Goal: Task Accomplishment & Management: Use online tool/utility

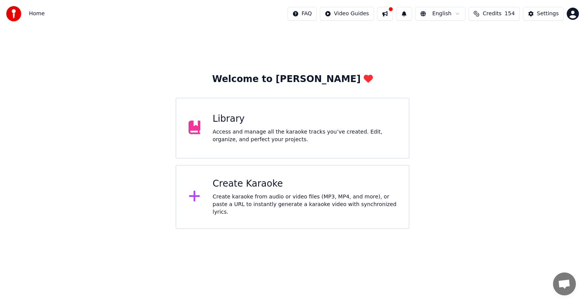
click at [303, 194] on div "Create Karaoke Create karaoke from audio or video files (MP3, MP4, and more), o…" at bounding box center [305, 197] width 184 height 38
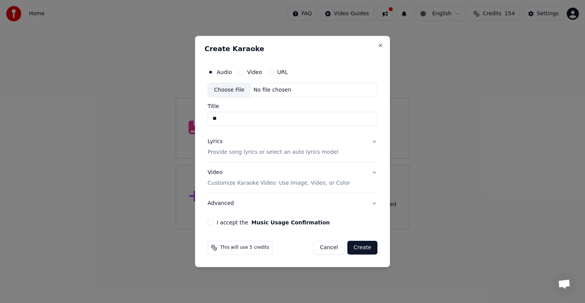
type input "*"
type input "**********"
click at [230, 92] on div "Choose File" at bounding box center [229, 90] width 43 height 14
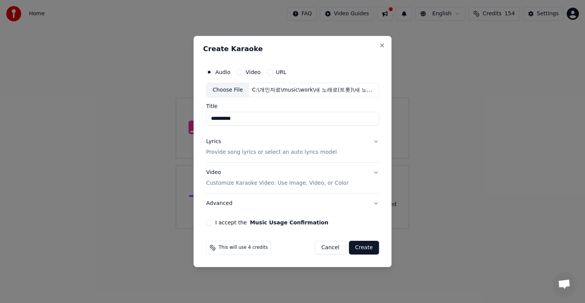
click at [372, 143] on button "Lyrics Provide song lyrics or select an auto lyrics model" at bounding box center [292, 147] width 173 height 30
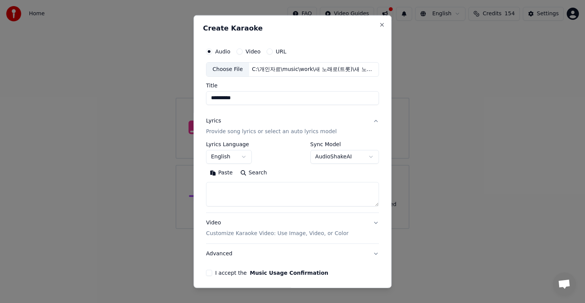
click at [239, 155] on button "English" at bounding box center [229, 157] width 46 height 14
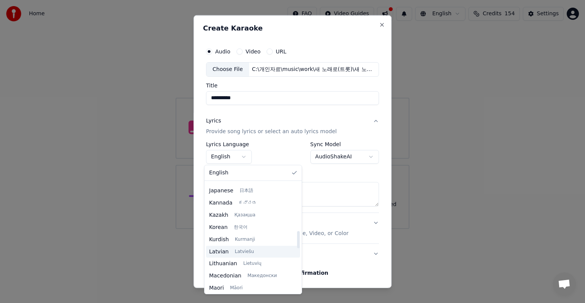
scroll to position [305, 0]
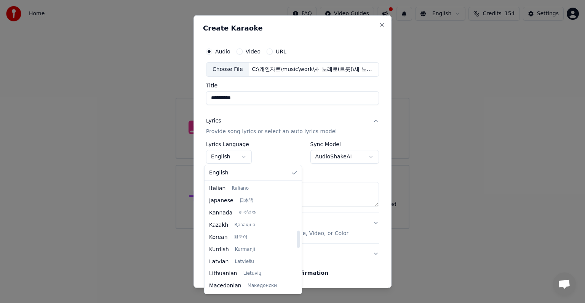
select select "**"
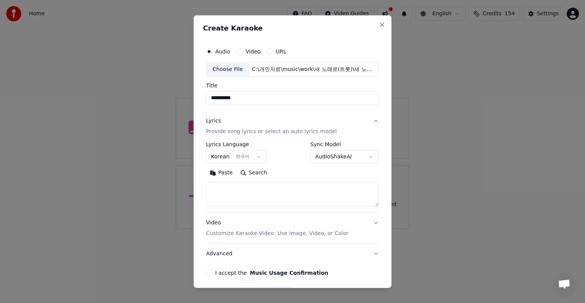
click at [352, 157] on body "**********" at bounding box center [292, 114] width 585 height 229
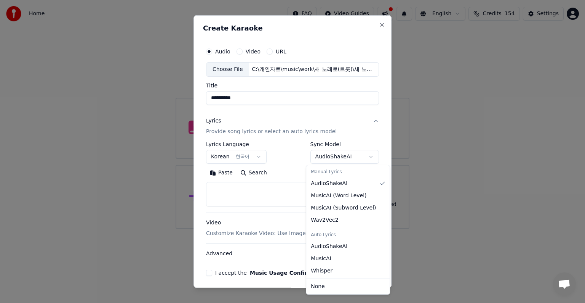
select select "**********"
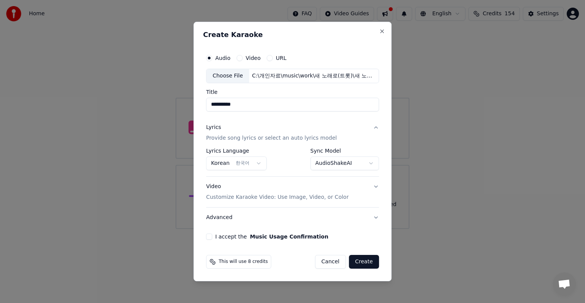
click at [323, 200] on p "Customize Karaoke Video: Use Image, Video, or Color" at bounding box center [277, 197] width 143 height 8
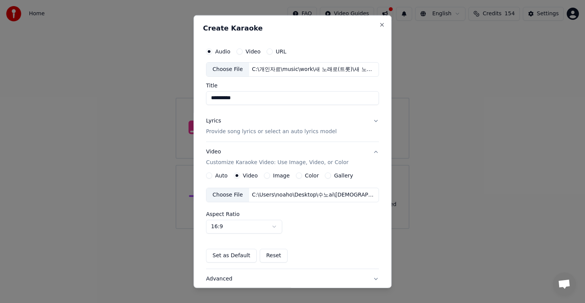
click at [227, 194] on div "Choose File" at bounding box center [228, 195] width 43 height 14
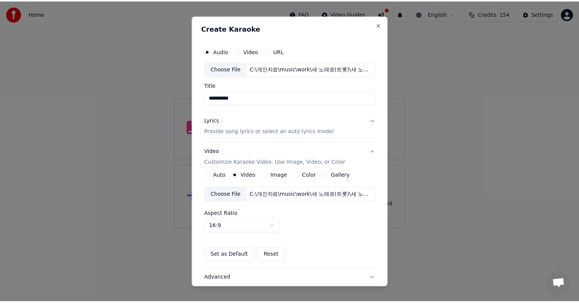
scroll to position [54, 0]
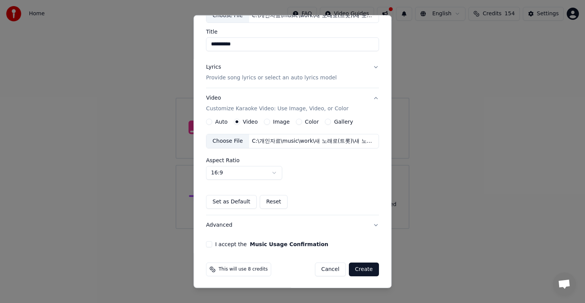
click at [206, 242] on button "I accept the Music Usage Confirmation" at bounding box center [209, 244] width 6 height 6
click at [364, 268] on button "Create" at bounding box center [364, 269] width 30 height 14
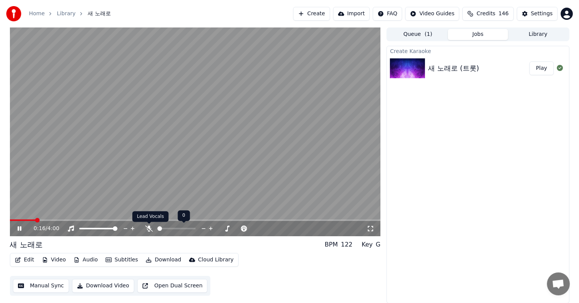
click at [148, 228] on icon at bounding box center [149, 228] width 8 height 6
click at [29, 258] on button "Edit" at bounding box center [25, 259] width 26 height 11
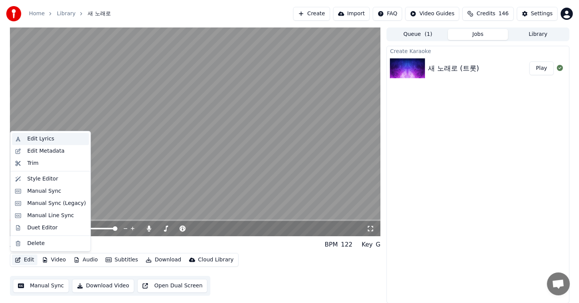
click at [47, 138] on div "Edit Lyrics" at bounding box center [40, 139] width 27 height 8
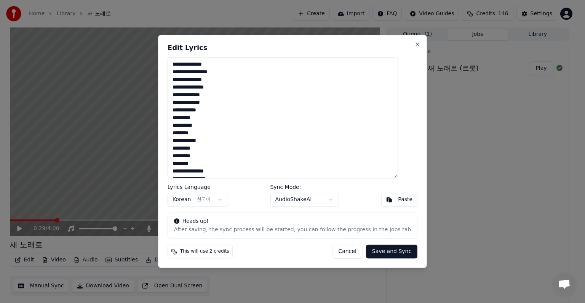
click at [204, 64] on textarea "**********" at bounding box center [283, 117] width 231 height 121
type textarea "**********"
click at [383, 252] on button "Save and Sync" at bounding box center [391, 252] width 51 height 14
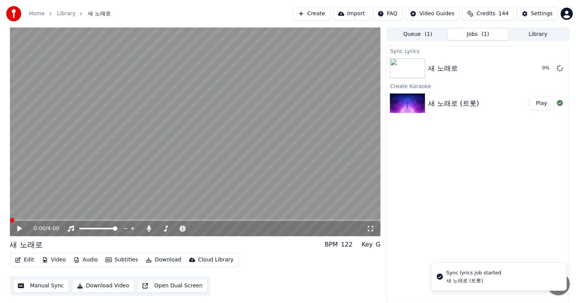
click at [10, 221] on span at bounding box center [12, 220] width 5 height 5
click at [18, 227] on icon at bounding box center [19, 228] width 5 height 5
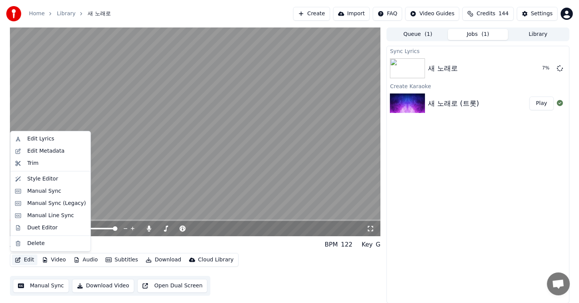
click at [27, 259] on button "Edit" at bounding box center [25, 259] width 26 height 11
click at [41, 140] on div "Edit Lyrics" at bounding box center [40, 139] width 27 height 8
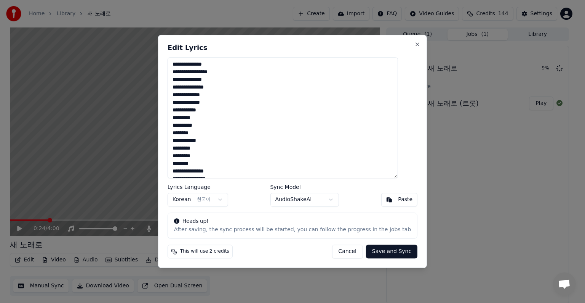
click at [205, 69] on textarea "**********" at bounding box center [283, 117] width 231 height 121
click at [380, 252] on button "Save and Sync" at bounding box center [391, 252] width 51 height 14
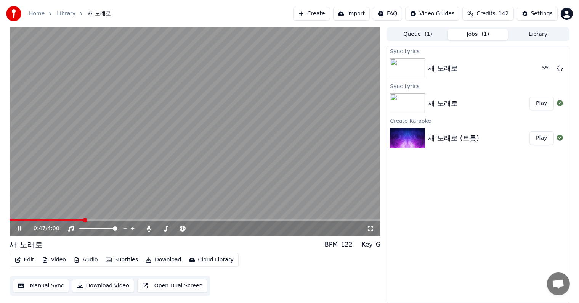
click at [17, 227] on icon at bounding box center [25, 228] width 18 height 6
click at [442, 104] on div "새 노래로" at bounding box center [443, 103] width 30 height 11
click at [541, 105] on button "Play" at bounding box center [541, 103] width 24 height 14
click at [529, 96] on button "Play" at bounding box center [541, 103] width 24 height 14
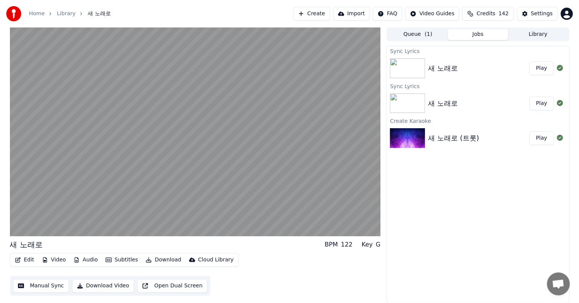
click at [529, 96] on button "Play" at bounding box center [541, 103] width 24 height 14
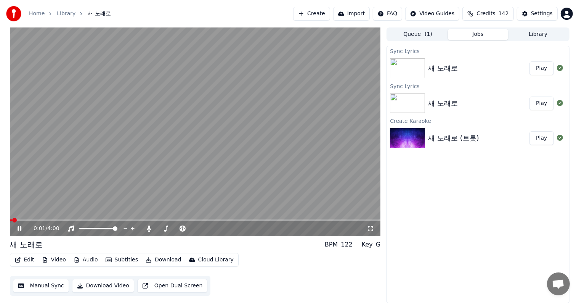
click at [20, 227] on icon at bounding box center [20, 228] width 4 height 5
click at [544, 67] on button "Play" at bounding box center [541, 68] width 24 height 14
click at [26, 258] on button "Edit" at bounding box center [25, 259] width 26 height 11
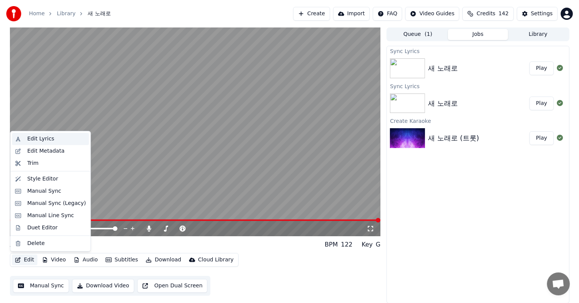
click at [32, 140] on div "Edit Lyrics" at bounding box center [40, 139] width 27 height 8
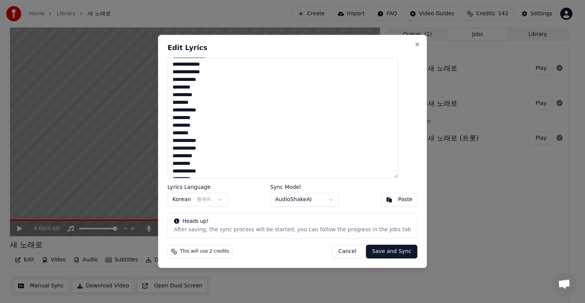
scroll to position [84, 0]
click at [232, 96] on textarea "**********" at bounding box center [283, 117] width 231 height 121
type textarea "**********"
click at [382, 249] on button "Save and Sync" at bounding box center [391, 252] width 51 height 14
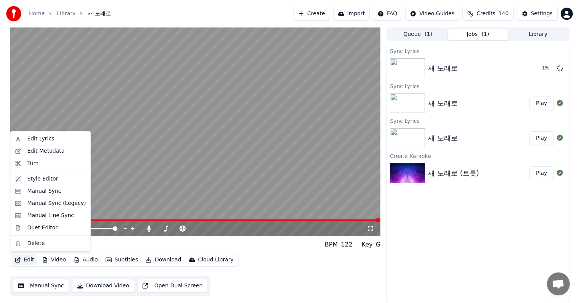
click at [25, 259] on button "Edit" at bounding box center [25, 259] width 26 height 11
click at [43, 140] on div "Edit Lyrics" at bounding box center [40, 139] width 27 height 8
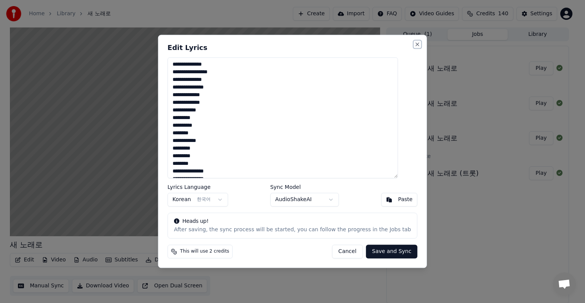
click at [415, 43] on button "Close" at bounding box center [418, 44] width 6 height 6
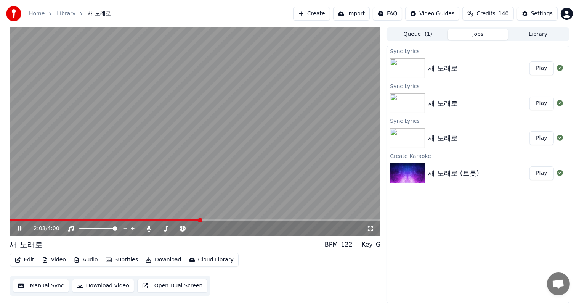
click at [20, 228] on icon at bounding box center [20, 228] width 4 height 5
click at [27, 257] on button "Edit" at bounding box center [25, 259] width 26 height 11
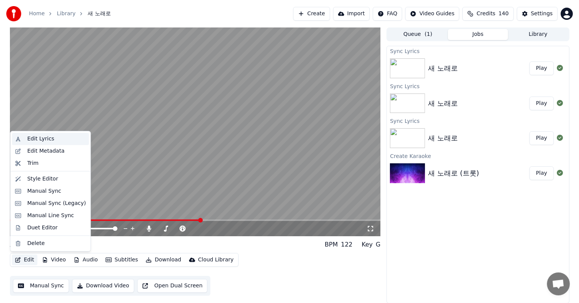
click at [32, 139] on div "Edit Lyrics" at bounding box center [40, 139] width 27 height 8
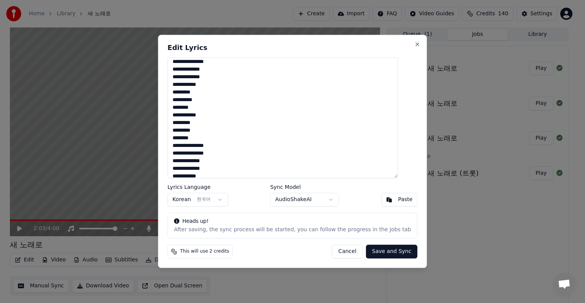
scroll to position [38, 0]
click at [229, 142] on textarea "**********" at bounding box center [283, 117] width 231 height 121
type textarea "**********"
click at [375, 250] on button "Save and Sync" at bounding box center [391, 252] width 51 height 14
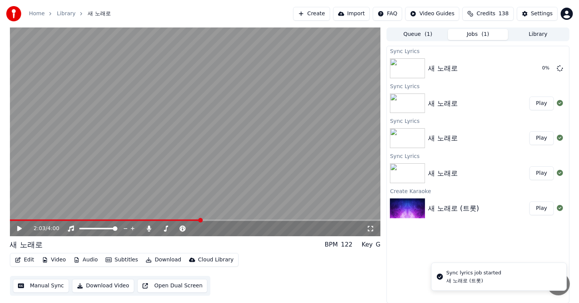
click at [19, 227] on icon at bounding box center [19, 228] width 5 height 5
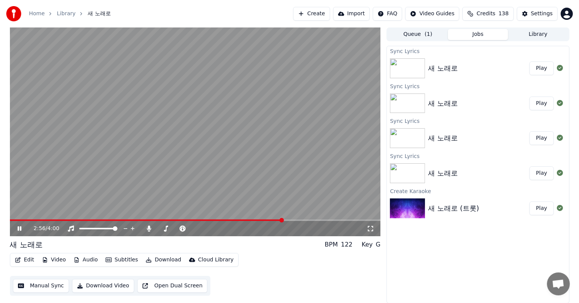
click at [18, 226] on icon at bounding box center [20, 228] width 4 height 5
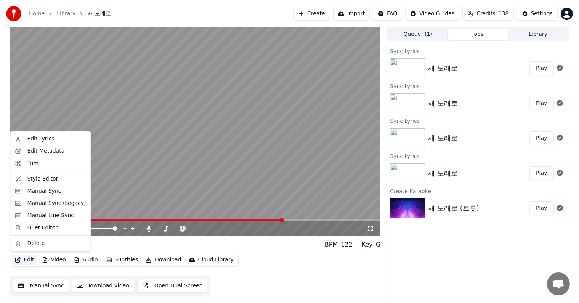
click at [23, 257] on button "Edit" at bounding box center [25, 259] width 26 height 11
click at [37, 138] on div "Edit Lyrics" at bounding box center [40, 139] width 27 height 8
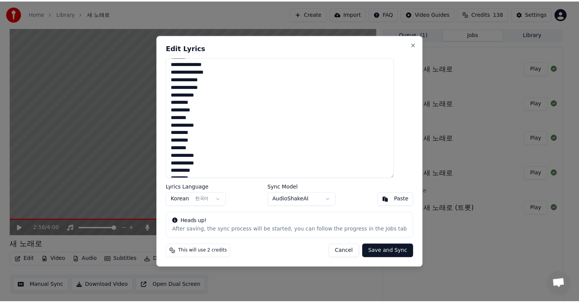
scroll to position [114, 0]
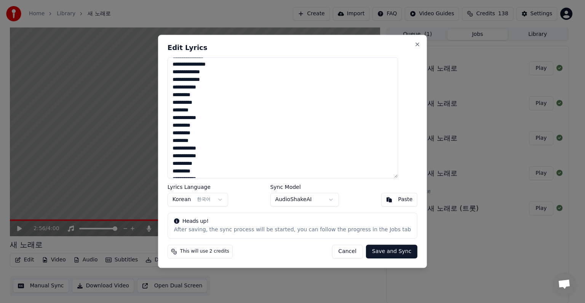
click at [207, 157] on textarea "**********" at bounding box center [283, 117] width 231 height 121
type textarea "**********"
click at [390, 252] on button "Save and Sync" at bounding box center [391, 252] width 51 height 14
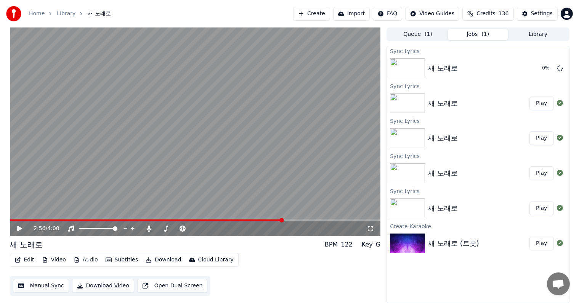
click at [538, 104] on button "Play" at bounding box center [541, 103] width 24 height 14
click at [167, 219] on span at bounding box center [195, 220] width 371 height 2
click at [198, 220] on span at bounding box center [195, 220] width 371 height 2
click at [222, 218] on video at bounding box center [195, 131] width 371 height 209
click at [221, 219] on span at bounding box center [195, 220] width 371 height 2
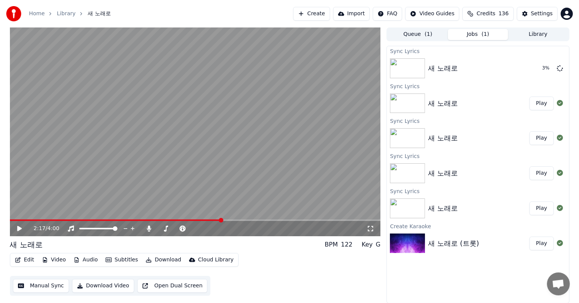
click at [15, 228] on div "2:17 / 4:00" at bounding box center [195, 229] width 365 height 8
click at [17, 228] on icon at bounding box center [25, 228] width 18 height 6
click at [17, 227] on icon at bounding box center [25, 228] width 18 height 6
click at [541, 66] on button "Play" at bounding box center [541, 68] width 24 height 14
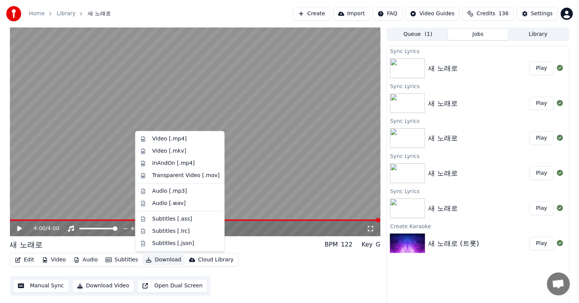
click at [162, 260] on button "Download" at bounding box center [164, 259] width 42 height 11
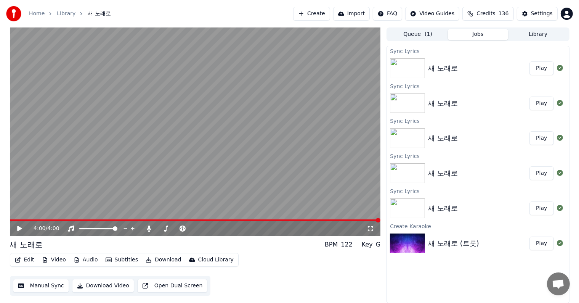
click at [110, 286] on button "Download Video" at bounding box center [103, 286] width 62 height 14
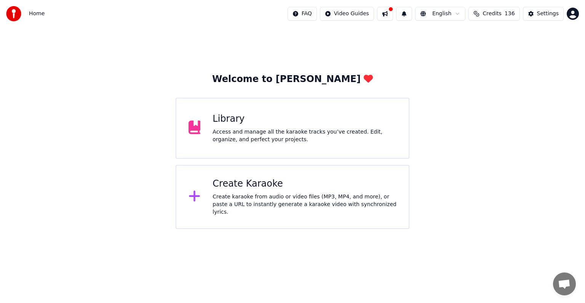
click at [511, 14] on span "136" at bounding box center [510, 14] width 10 height 8
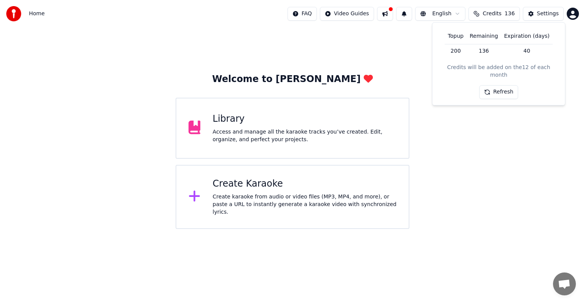
click at [393, 15] on button at bounding box center [385, 14] width 16 height 14
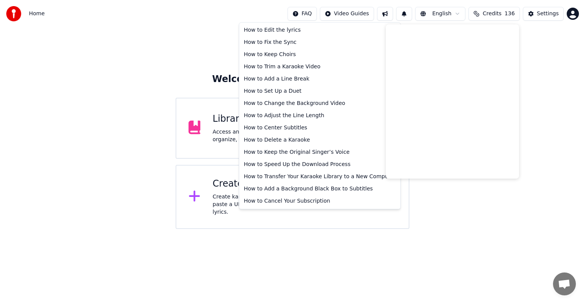
click at [322, 17] on html "Home FAQ Video Guides English Credits 136 Settings Welcome to Youka Library Acc…" at bounding box center [292, 114] width 585 height 229
click at [312, 201] on div "How to Cancel Your Subscription" at bounding box center [320, 201] width 158 height 12
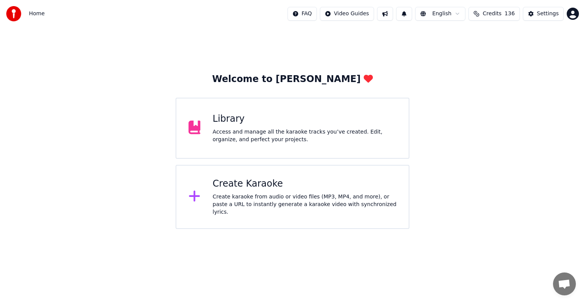
click at [575, 14] on html "Home FAQ Video Guides English Credits 136 Settings Welcome to Youka Library Acc…" at bounding box center [292, 114] width 585 height 229
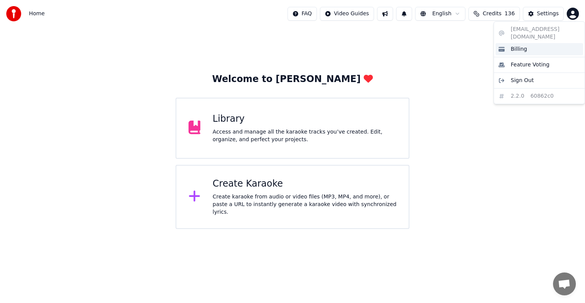
click at [531, 43] on div "Billing" at bounding box center [540, 49] width 88 height 12
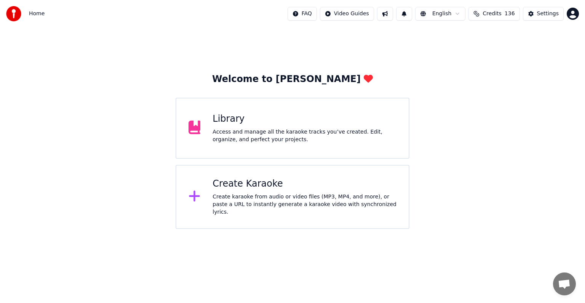
drag, startPoint x: 507, startPoint y: 22, endPoint x: 495, endPoint y: 23, distance: 12.3
click at [495, 23] on div "Home FAQ Video Guides English Credits 136 Settings" at bounding box center [292, 13] width 585 height 27
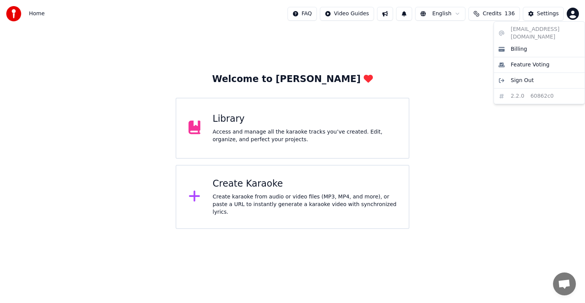
click at [574, 16] on html "Home FAQ Video Guides English Credits 136 Settings Welcome to Youka Library Acc…" at bounding box center [292, 114] width 585 height 229
click at [537, 61] on span "Feature Voting" at bounding box center [530, 65] width 39 height 8
